Goal: Navigation & Orientation: Find specific page/section

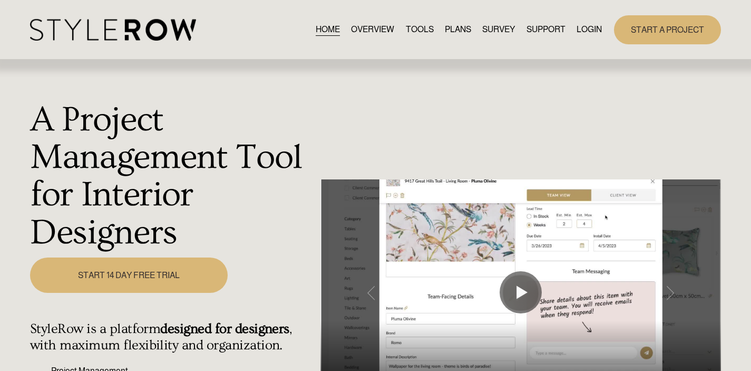
click at [593, 34] on link "LOGIN" at bounding box center [589, 30] width 25 height 14
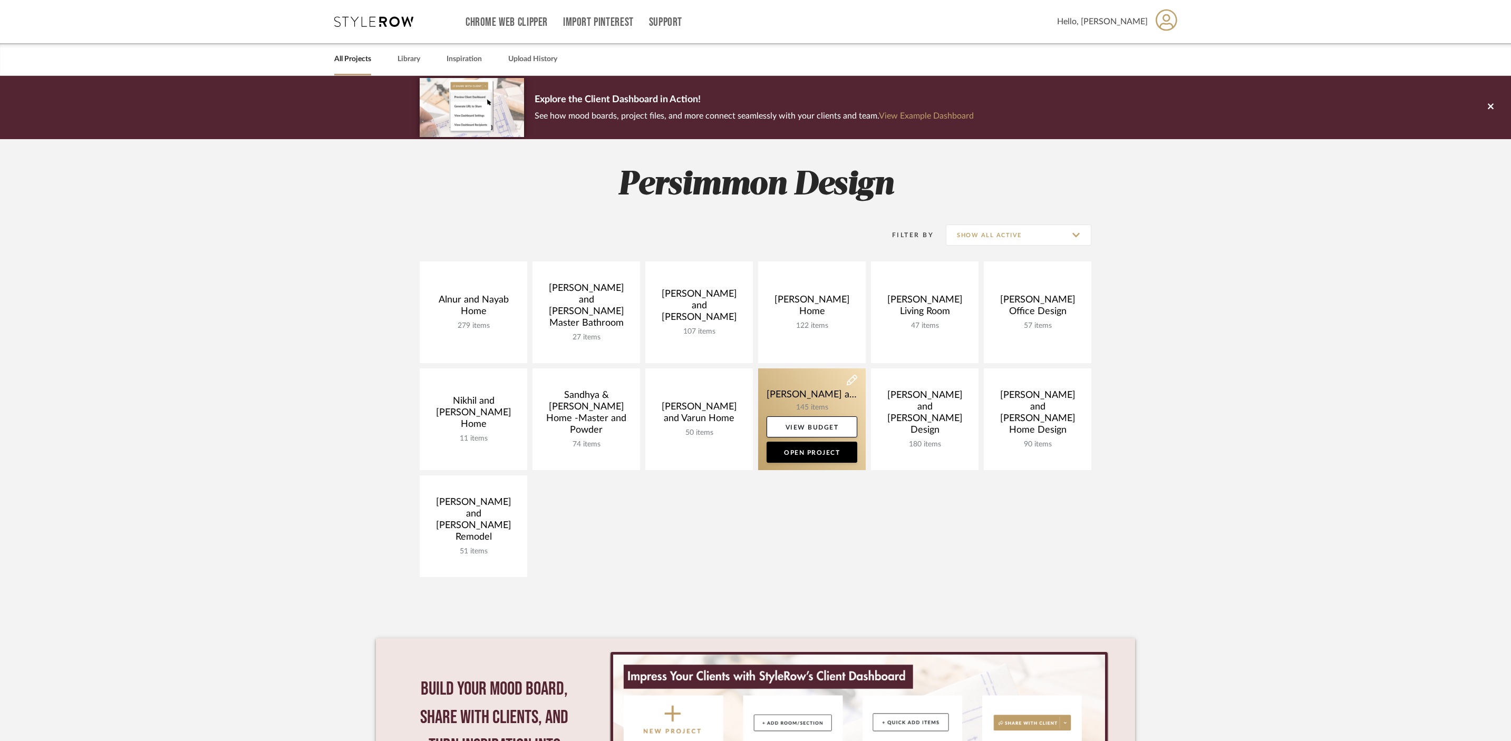
click at [829, 403] on link at bounding box center [812, 420] width 108 height 102
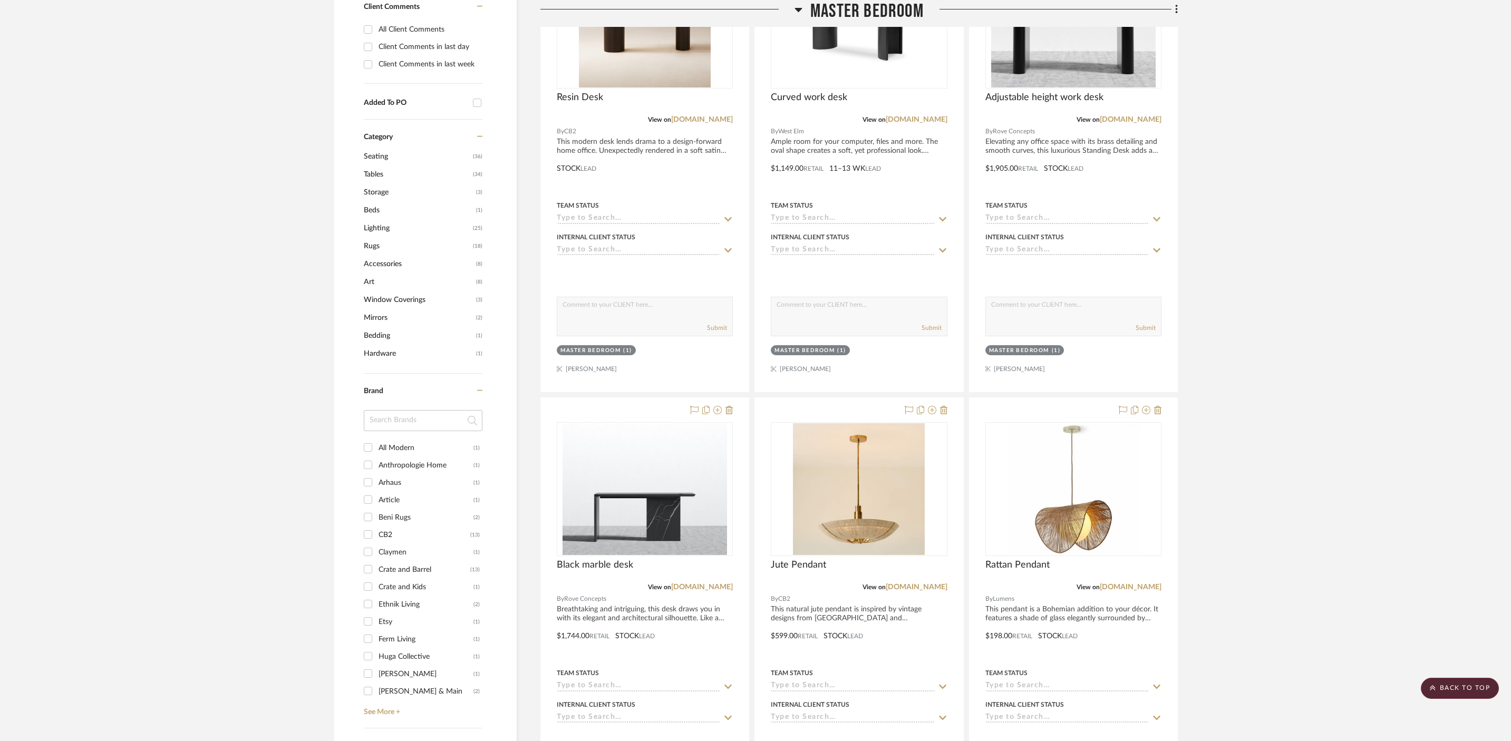
scroll to position [578, 0]
